Goal: Task Accomplishment & Management: Use online tool/utility

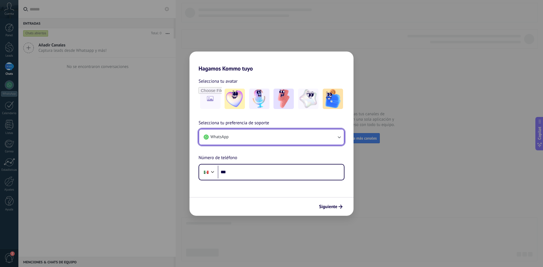
click at [300, 136] on button "WhatsApp" at bounding box center [271, 136] width 145 height 15
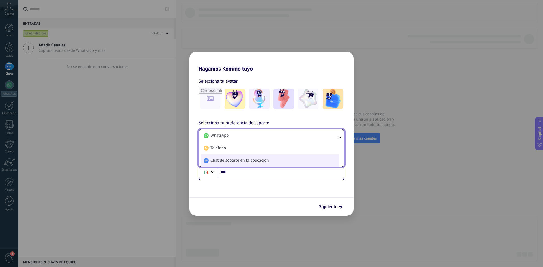
click at [239, 162] on span "Chat de soporte en la aplicación" at bounding box center [239, 161] width 58 height 6
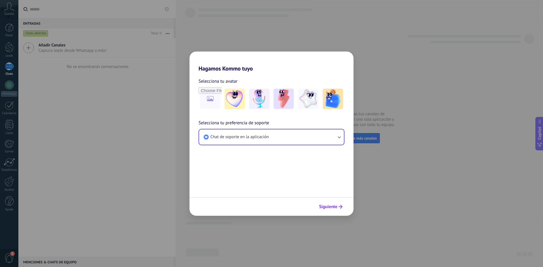
click at [331, 207] on span "Siguiente" at bounding box center [328, 207] width 18 height 4
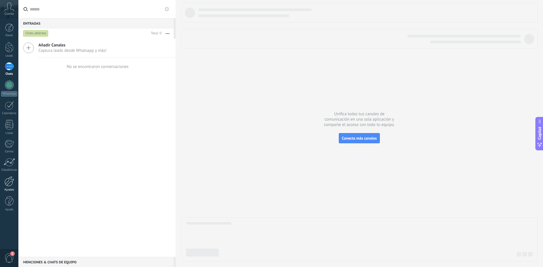
click at [10, 181] on div at bounding box center [10, 181] width 10 height 10
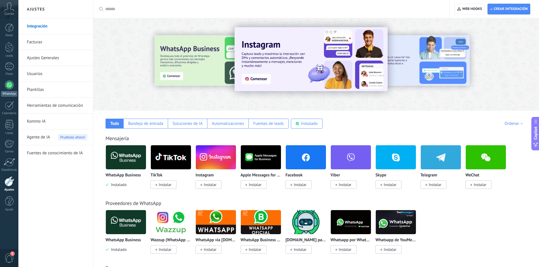
click at [9, 86] on div at bounding box center [9, 84] width 9 height 9
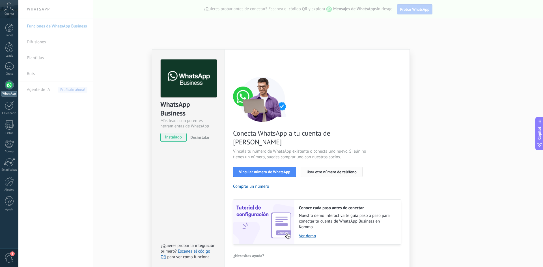
click at [326, 167] on button "Usar otro número de teléfono" at bounding box center [332, 172] width 62 height 10
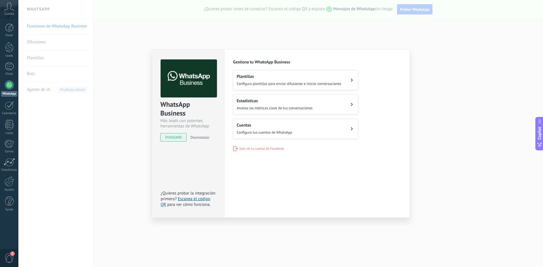
click at [348, 132] on button "Cuentas Configura tus cuentas de WhatsApp" at bounding box center [295, 129] width 125 height 20
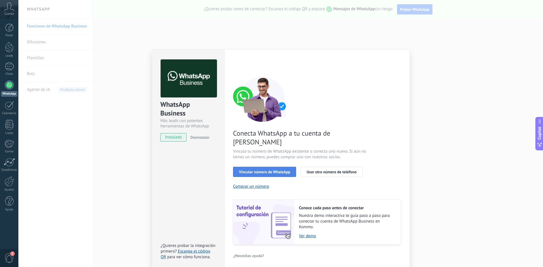
click at [279, 167] on button "Vincular número de WhatsApp" at bounding box center [264, 172] width 63 height 10
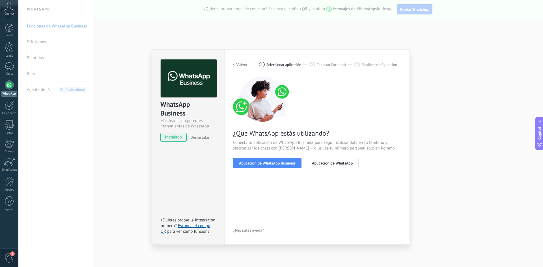
click at [240, 64] on h2 "< Volver" at bounding box center [240, 64] width 15 height 5
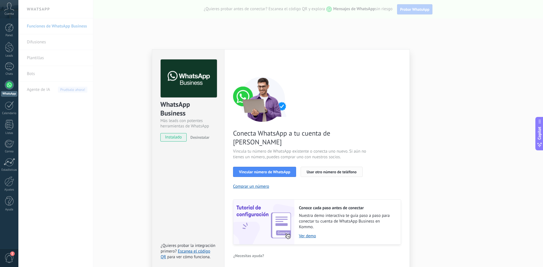
click at [329, 167] on button "Usar otro número de teléfono" at bounding box center [332, 172] width 62 height 10
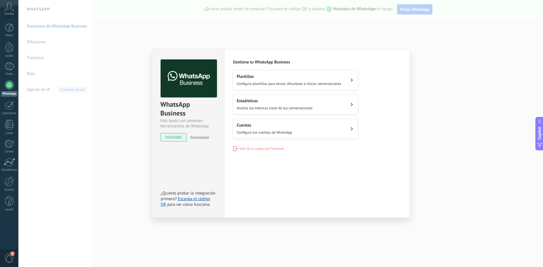
click at [304, 132] on button "Cuentas Configura tus cuentas de WhatsApp" at bounding box center [295, 129] width 125 height 20
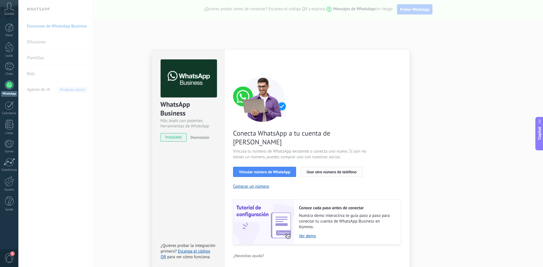
click at [324, 170] on span "Usar otro número de teléfono" at bounding box center [332, 172] width 50 height 4
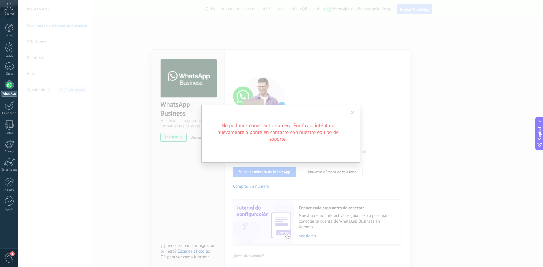
click at [369, 106] on div "No pudimos conectar tu número. Por favor, inténtalo nuevamente o ponte en conta…" at bounding box center [280, 133] width 525 height 267
